Goal: Information Seeking & Learning: Learn about a topic

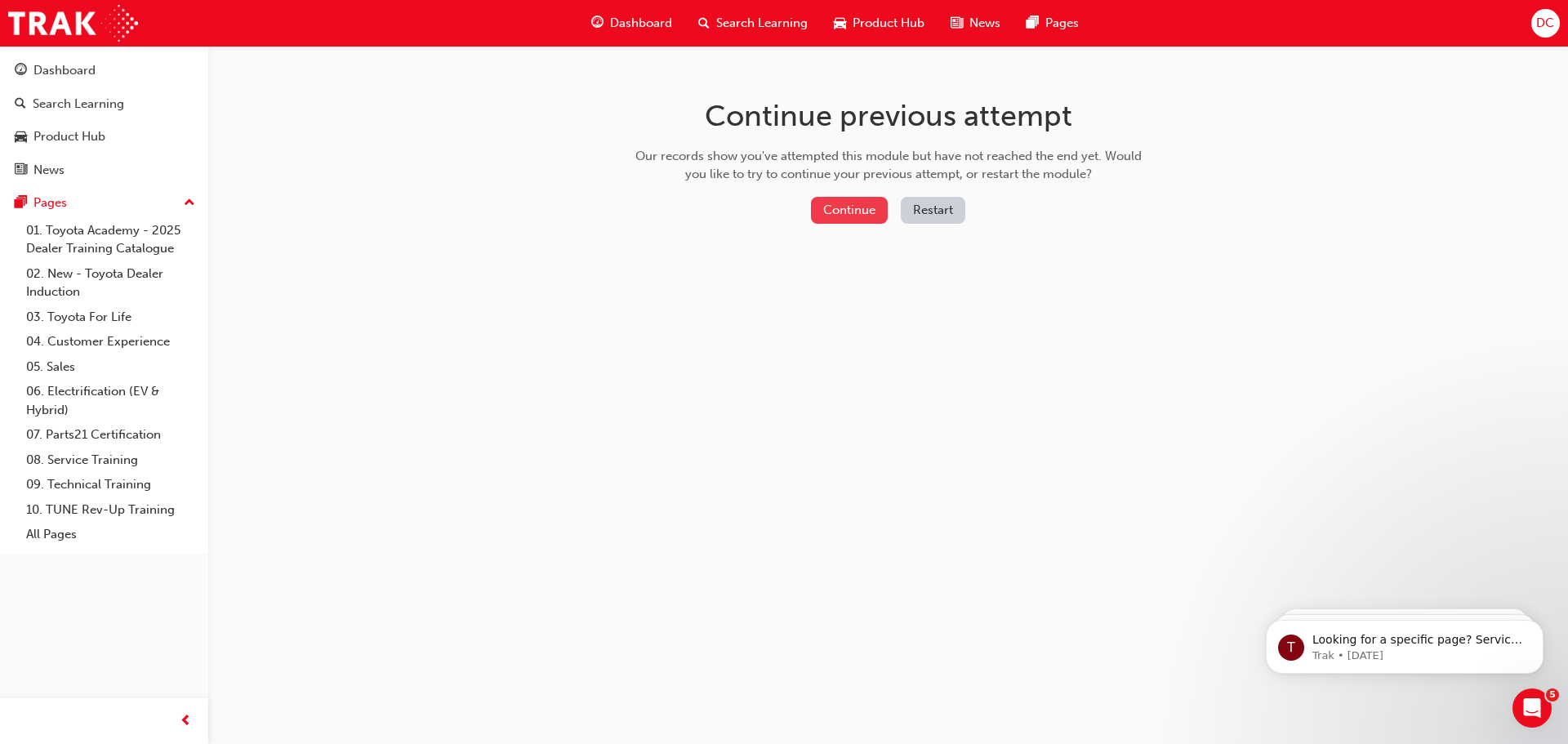
click at [863, 210] on button "Continue" at bounding box center [850, 210] width 77 height 27
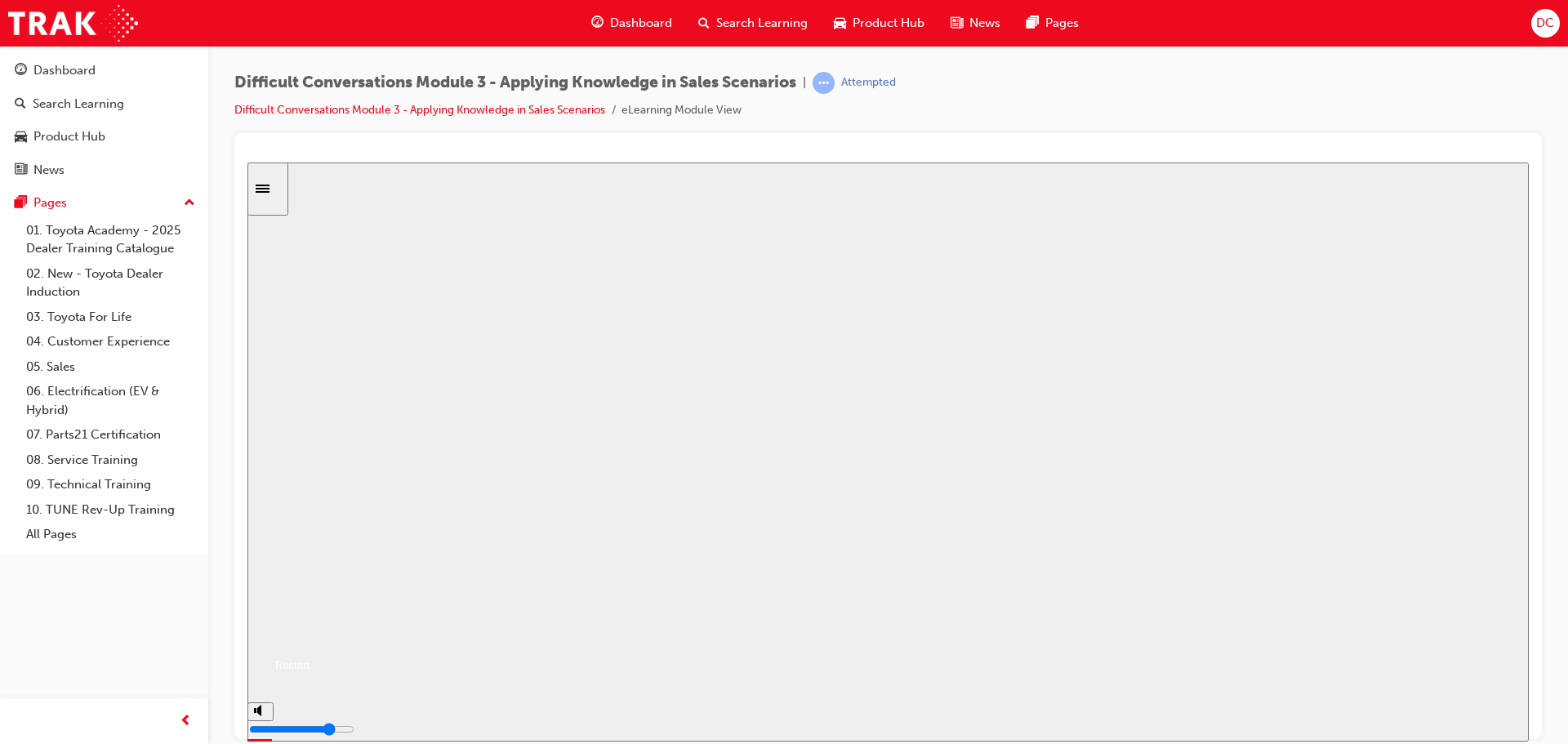
drag, startPoint x: 919, startPoint y: 512, endPoint x: 911, endPoint y: 499, distance: 15.3
click at [918, 621] on div "Difficult Conversations - Module 3 - Applying your Knowledge in Sales Scenarios…" at bounding box center [889, 657] width 1282 height 73
click at [310, 635] on button "Resume" at bounding box center [279, 644] width 62 height 19
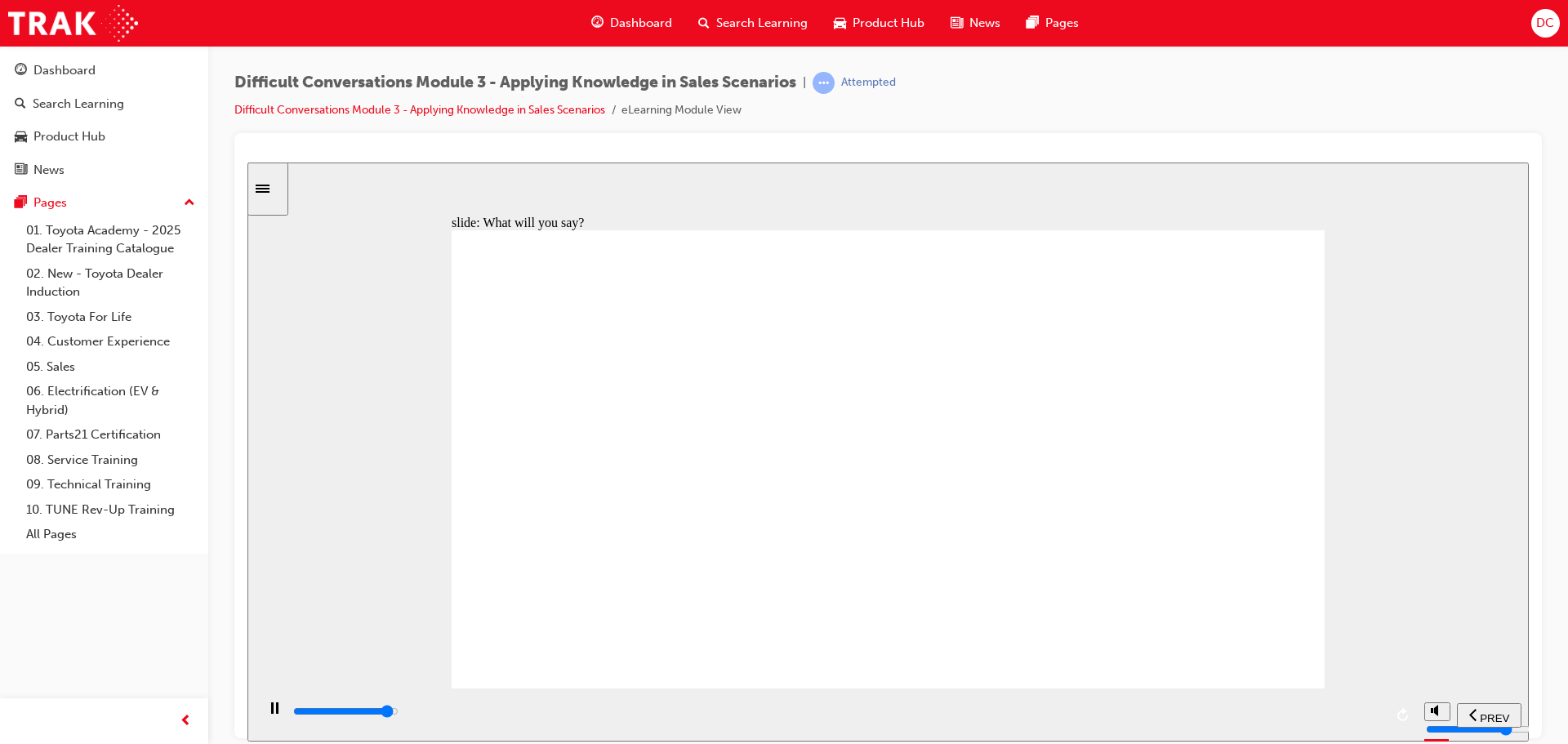
type input "29900"
